Goal: Information Seeking & Learning: Learn about a topic

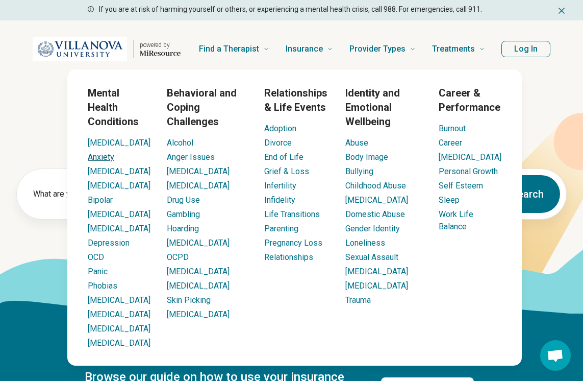
click at [107, 158] on link "Anxiety" at bounding box center [101, 157] width 27 height 10
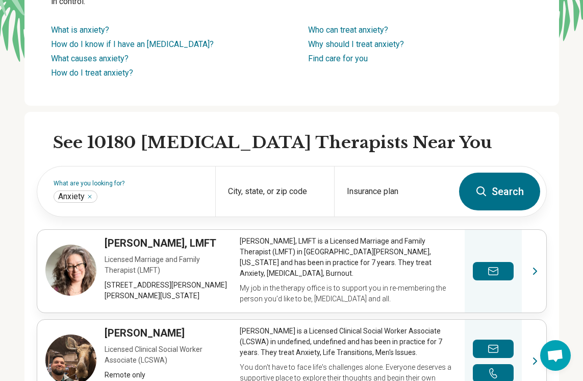
scroll to position [184, 0]
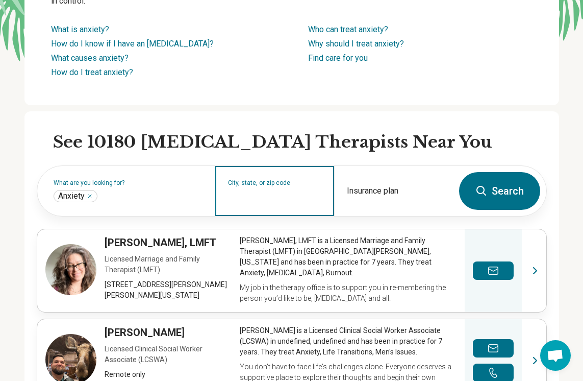
click at [255, 194] on input "City, state, or zip code" at bounding box center [275, 197] width 94 height 12
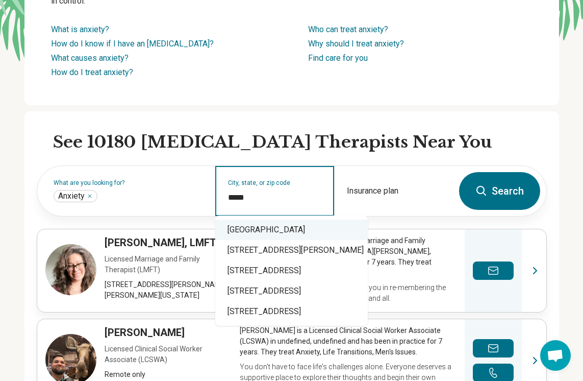
click at [264, 231] on div "[GEOGRAPHIC_DATA]" at bounding box center [291, 229] width 153 height 20
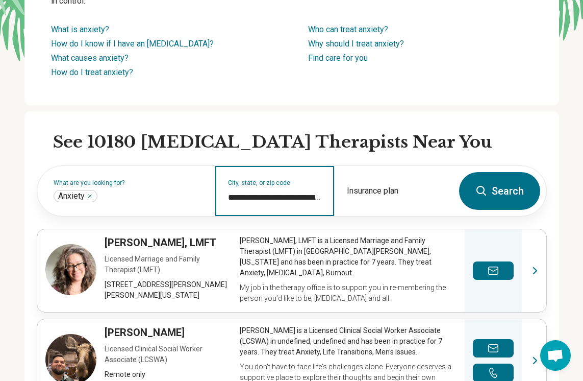
type input "**********"
click at [493, 192] on button "Search" at bounding box center [499, 191] width 81 height 38
